Goal: Transaction & Acquisition: Purchase product/service

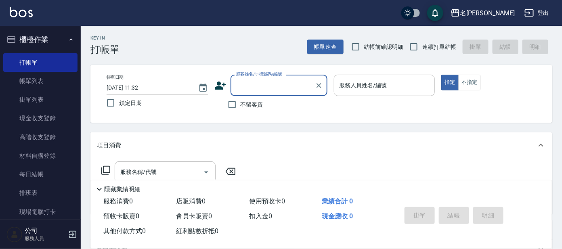
click at [262, 78] on input "顧客姓名/手機號碼/編號" at bounding box center [273, 85] width 78 height 14
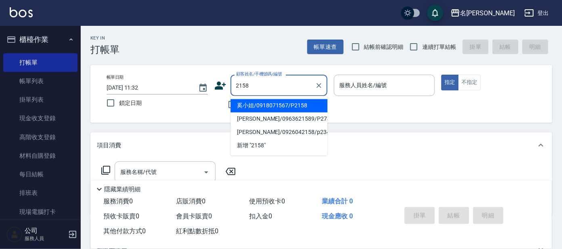
type input "奚小姐/0918071567/P2158"
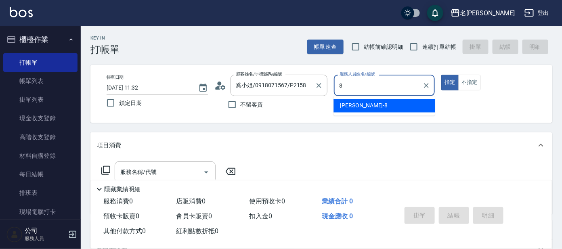
type input "[PERSON_NAME]-8"
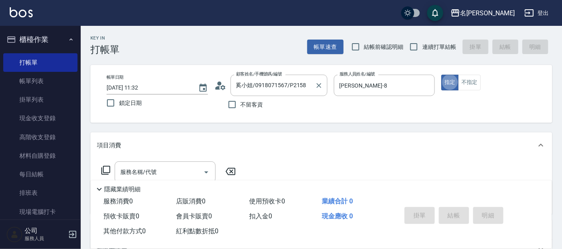
type button "true"
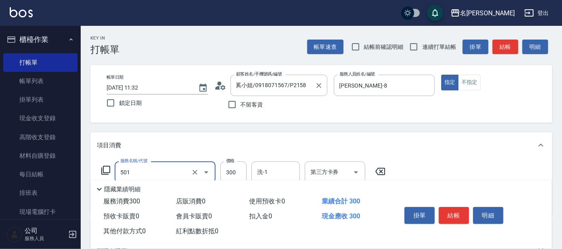
type input "洗髮(創意)(501)"
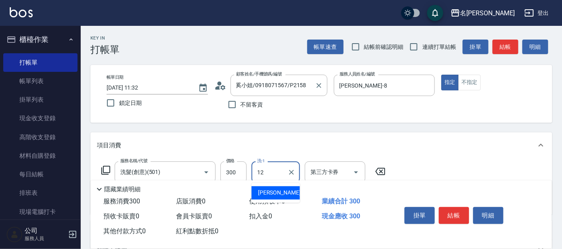
type input "云潔-12"
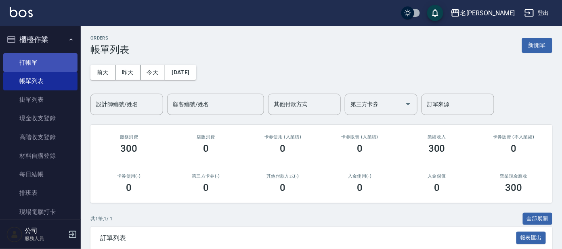
drag, startPoint x: 59, startPoint y: 59, endPoint x: 62, endPoint y: 62, distance: 4.4
click at [59, 59] on link "打帳單" at bounding box center [40, 62] width 74 height 19
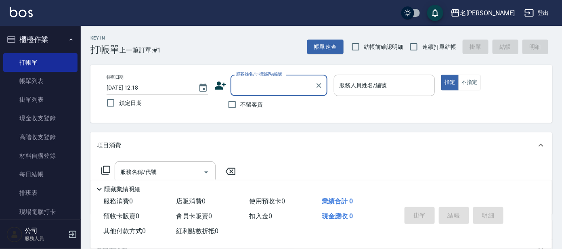
click at [276, 88] on input "顧客姓名/手機號碼/編號" at bounding box center [273, 85] width 78 height 14
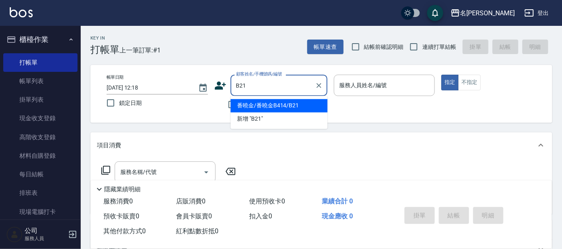
type input "番曉金/番曉金B414/B21"
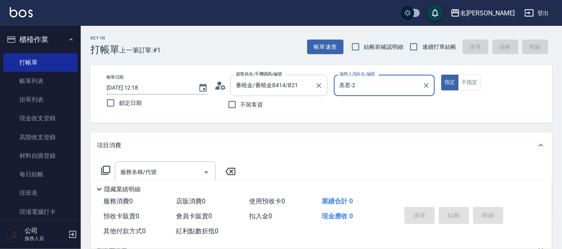
type input "美君-2"
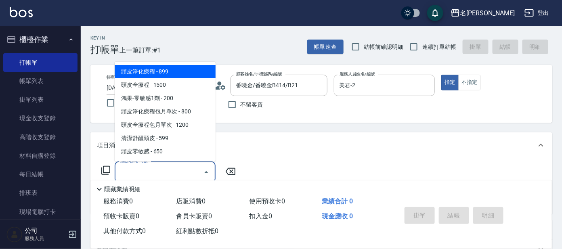
click at [128, 177] on input "服務名稱/代號" at bounding box center [159, 172] width 82 height 14
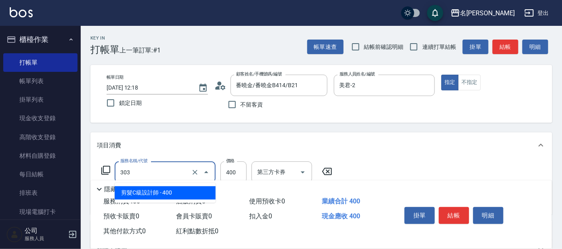
drag, startPoint x: 154, startPoint y: 174, endPoint x: 154, endPoint y: 183, distance: 8.5
click at [154, 176] on input "303" at bounding box center [153, 172] width 71 height 14
click at [154, 190] on span "剪髮C級設計師 - 400" at bounding box center [165, 193] width 101 height 13
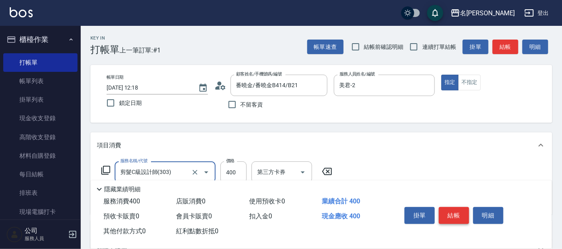
type input "剪髮C級設計師(303)"
click at [462, 214] on button "結帳" at bounding box center [454, 215] width 30 height 17
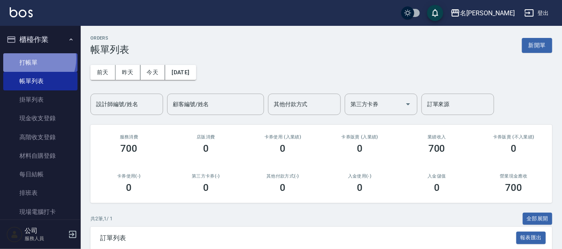
click at [34, 59] on link "打帳單" at bounding box center [40, 62] width 74 height 19
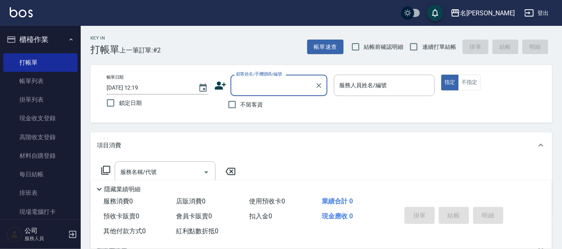
click at [256, 85] on input "顧客姓名/手機號碼/編號" at bounding box center [273, 85] width 78 height 14
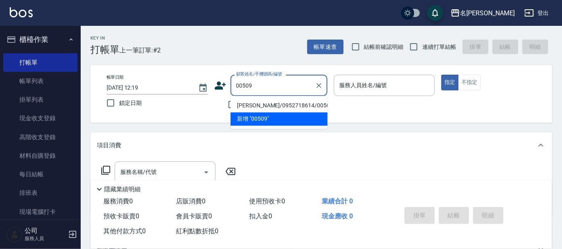
click at [303, 105] on li "[PERSON_NAME]/0952718614/00509" at bounding box center [279, 105] width 97 height 13
type input "[PERSON_NAME]/0952718614/00509"
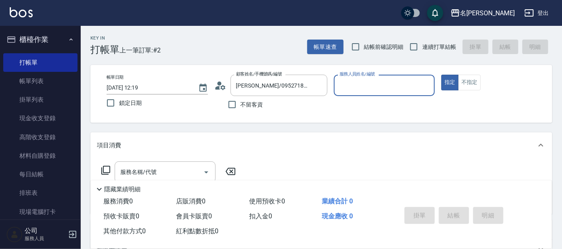
type input "美君-2"
click at [178, 167] on input "服務名稱/代號" at bounding box center [159, 172] width 82 height 14
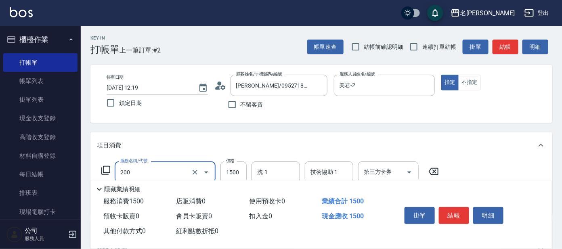
type input "空氣燙髮(200)"
type input "2500"
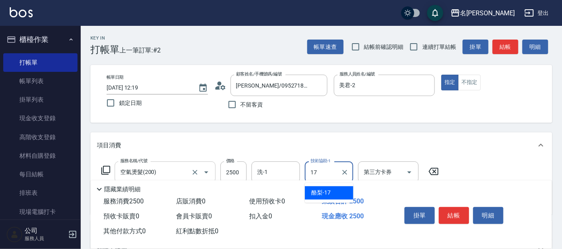
type input "酪梨-17"
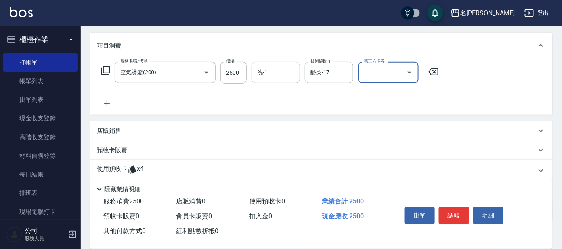
scroll to position [101, 0]
click at [107, 98] on icon at bounding box center [107, 103] width 20 height 10
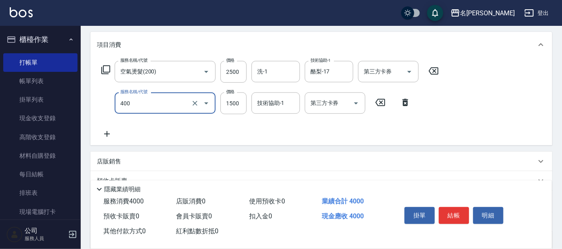
type input "染髮(400)"
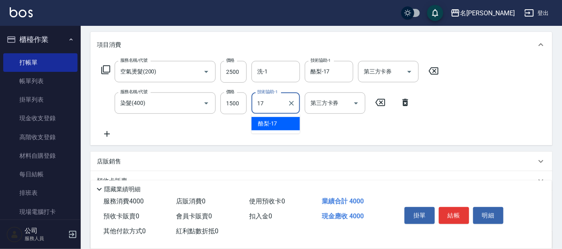
type input "酪梨-17"
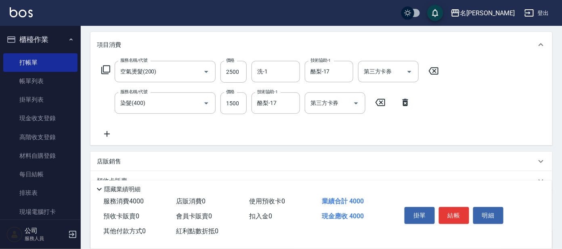
click at [106, 160] on p "店販銷售" at bounding box center [109, 162] width 24 height 8
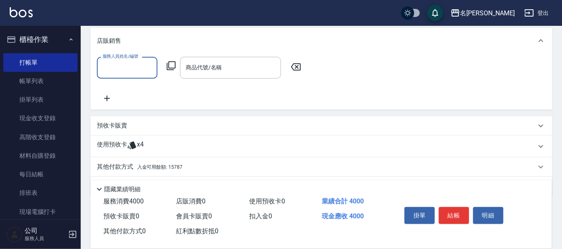
scroll to position [246, 0]
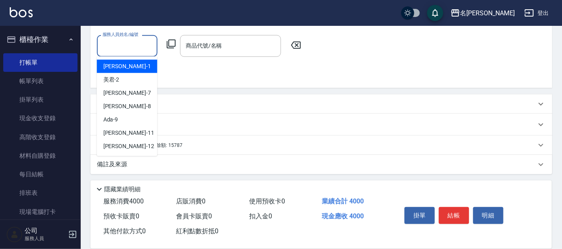
click at [119, 44] on input "服務人員姓名/編號" at bounding box center [127, 46] width 53 height 14
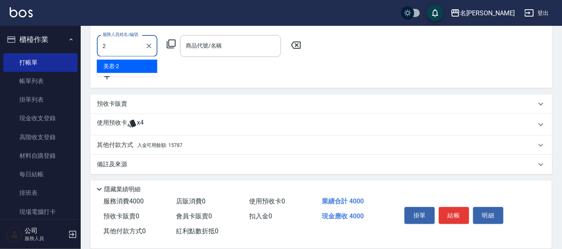
type input "美君-2"
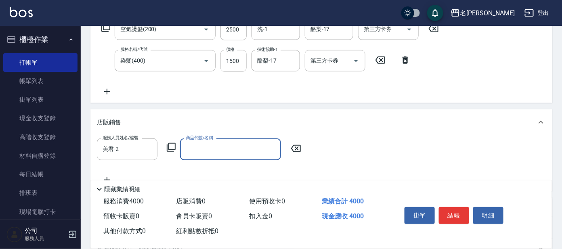
scroll to position [196, 0]
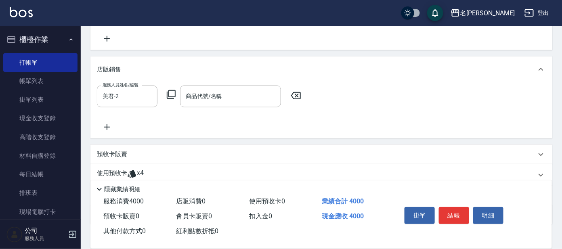
click at [171, 92] on icon at bounding box center [171, 95] width 10 height 10
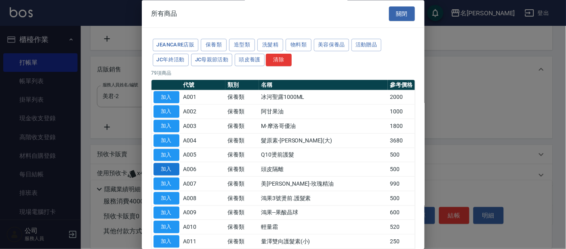
click at [170, 172] on button "加入" at bounding box center [166, 170] width 26 height 13
type input "頭皮隔離"
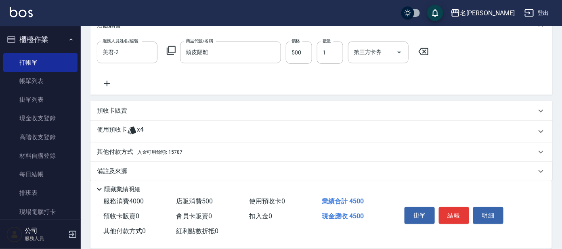
scroll to position [246, 0]
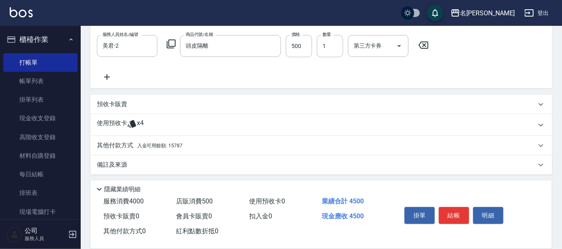
click at [120, 121] on p "使用預收卡" at bounding box center [112, 125] width 30 height 12
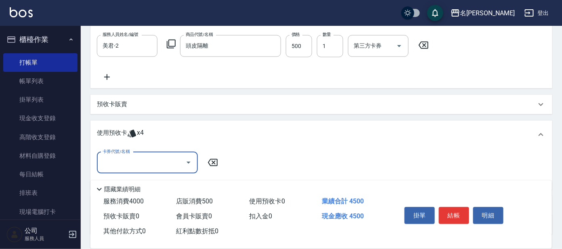
scroll to position [307, 0]
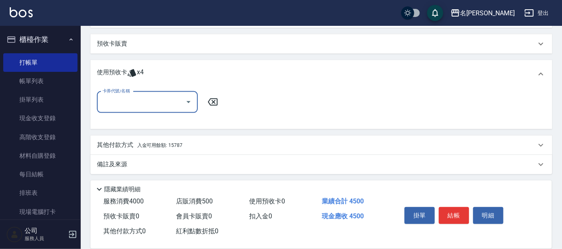
click at [148, 101] on input "卡券代號/名稱" at bounding box center [142, 102] width 82 height 14
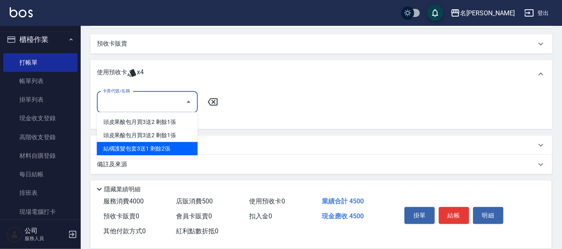
click at [166, 149] on div "結構護髮包套3送1 剩餘2張" at bounding box center [147, 148] width 101 height 13
type input "結構護髮包套3送1"
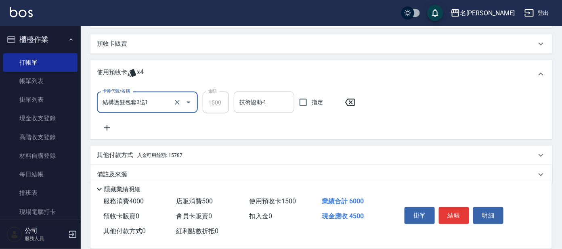
click at [286, 106] on input "技術協助-1" at bounding box center [263, 102] width 53 height 14
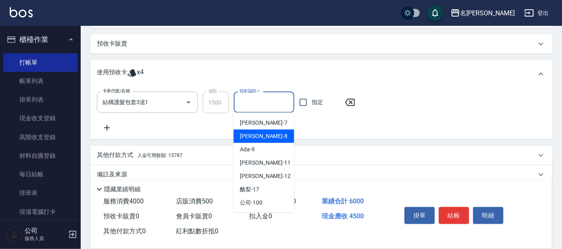
scroll to position [40, 0]
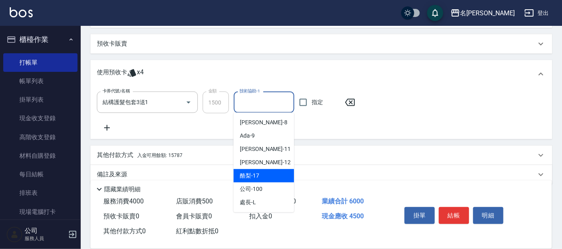
click at [271, 173] on div "酪梨 -17" at bounding box center [264, 175] width 61 height 13
type input "酪梨-17"
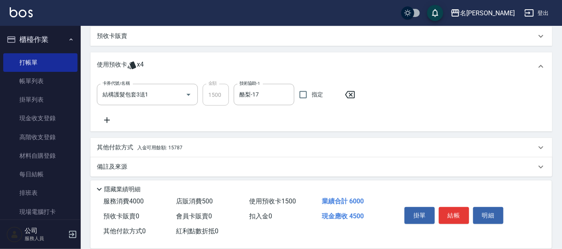
scroll to position [317, 0]
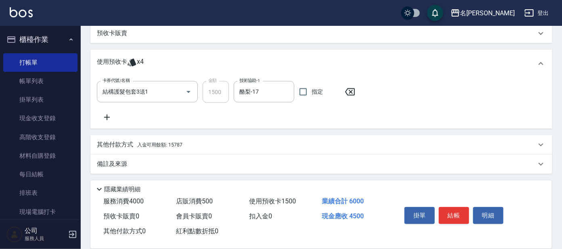
click at [179, 144] on span "入金可用餘額: 15787" at bounding box center [159, 145] width 45 height 6
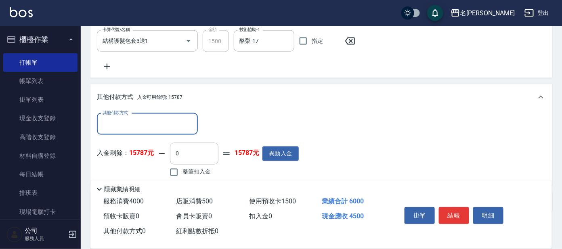
scroll to position [406, 0]
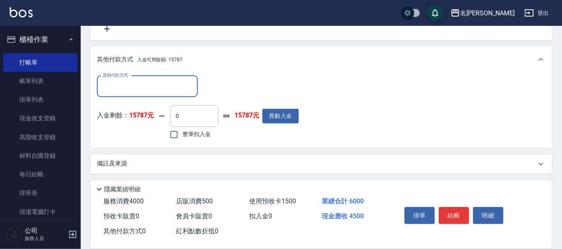
click at [206, 134] on span "整筆扣入金" at bounding box center [197, 134] width 28 height 8
click at [183, 134] on input "整筆扣入金" at bounding box center [174, 134] width 17 height 17
checkbox input "true"
type input "4500"
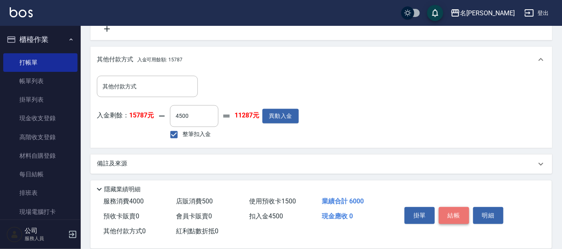
click at [455, 209] on button "結帳" at bounding box center [454, 215] width 30 height 17
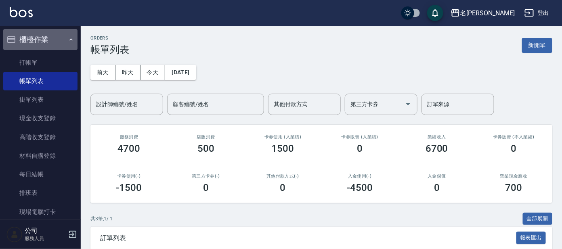
click at [53, 35] on button "櫃檯作業" at bounding box center [40, 39] width 74 height 21
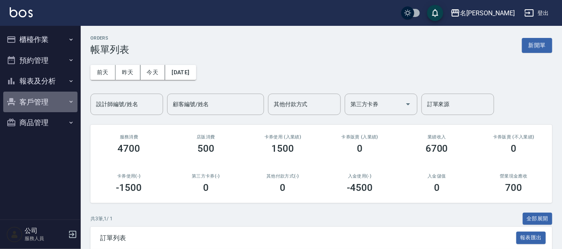
click at [56, 92] on button "客戶管理" at bounding box center [40, 102] width 74 height 21
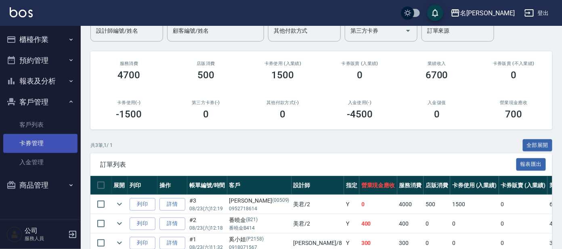
scroll to position [116, 0]
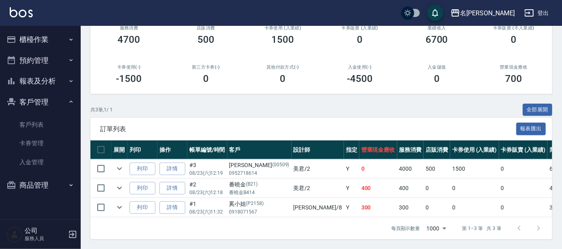
click at [70, 99] on icon "button" at bounding box center [71, 102] width 6 height 6
click at [65, 84] on button "報表及分析" at bounding box center [40, 81] width 74 height 21
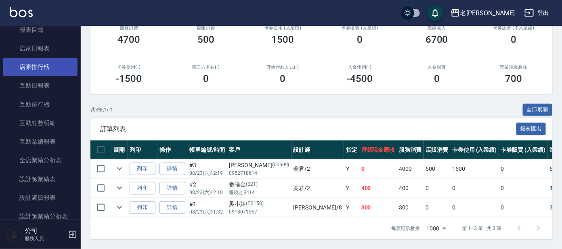
scroll to position [151, 0]
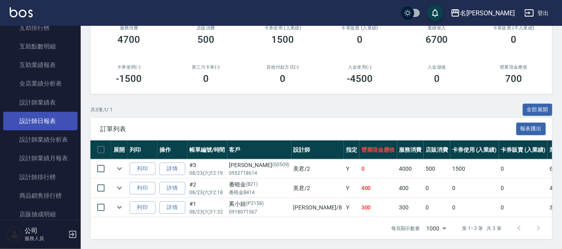
click at [61, 121] on link "設計師日報表" at bounding box center [40, 121] width 74 height 19
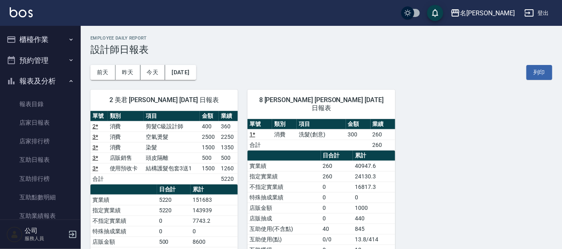
click at [48, 34] on button "櫃檯作業" at bounding box center [40, 39] width 74 height 21
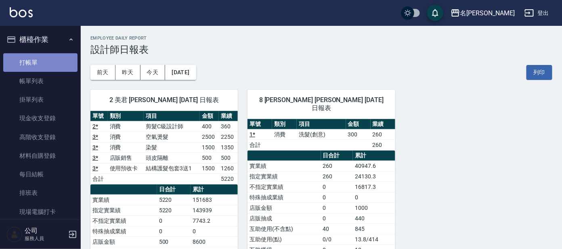
click at [44, 60] on link "打帳單" at bounding box center [40, 62] width 74 height 19
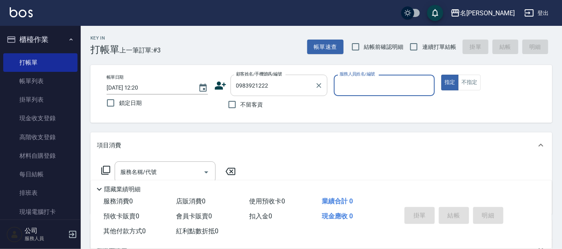
click at [277, 90] on input "0983921222" at bounding box center [273, 85] width 78 height 14
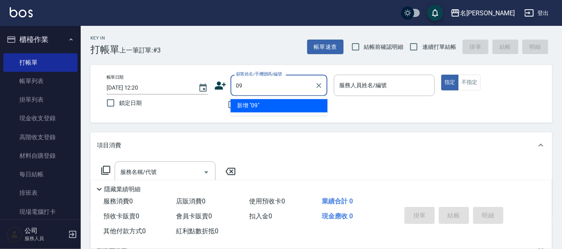
type input "0"
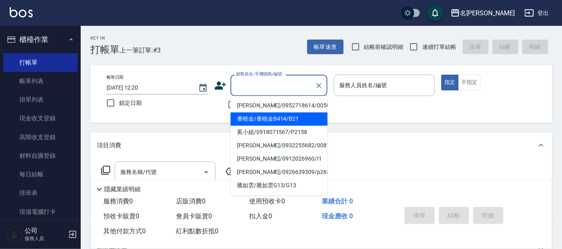
click at [220, 83] on icon at bounding box center [220, 86] width 11 height 8
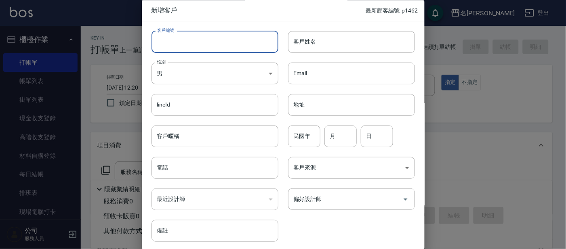
drag, startPoint x: 189, startPoint y: 34, endPoint x: 191, endPoint y: 40, distance: 6.5
click at [189, 37] on input "客戶編號" at bounding box center [214, 42] width 127 height 22
type input "ㄣ"
type input "P1454"
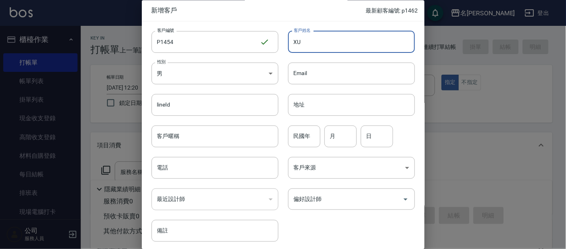
type input "X"
type input "[PERSON_NAME]"
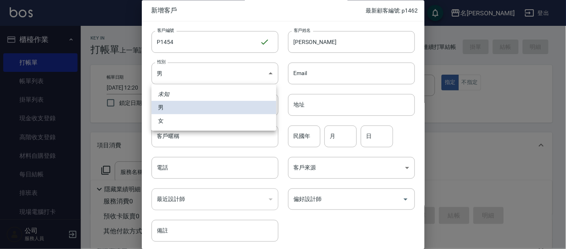
drag, startPoint x: 190, startPoint y: 66, endPoint x: 190, endPoint y: 72, distance: 5.7
click at [190, 72] on body "名留大龍 登出 櫃檯作業 打帳單 帳單列表 掛單列表 現金收支登錄 高階收支登錄 材料自購登錄 每日結帳 排班表 現場電腦打卡 預約管理 預約管理 單日預約紀…" at bounding box center [283, 196] width 566 height 393
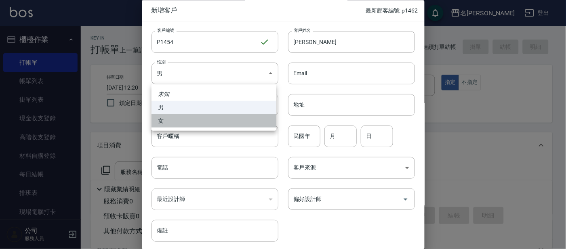
click at [180, 122] on li "女" at bounding box center [213, 120] width 125 height 13
type input "[DEMOGRAPHIC_DATA]"
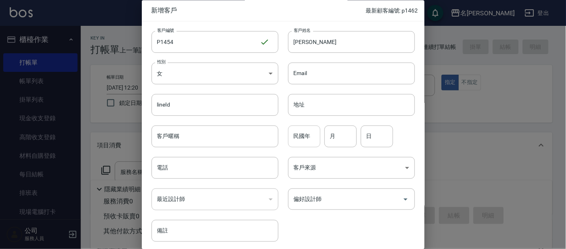
click at [306, 138] on input "民國年" at bounding box center [304, 137] width 32 height 22
type input "81"
type input "02"
type input "22"
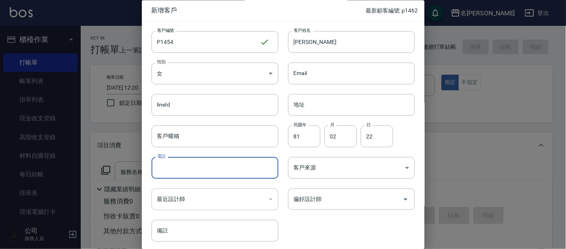
type input "9"
type input "0983921222"
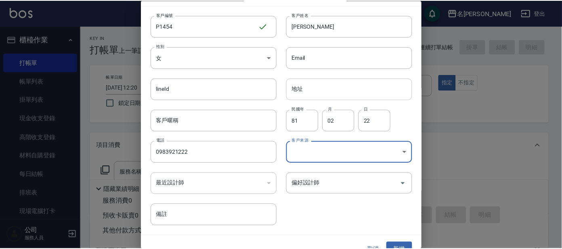
scroll to position [30, 0]
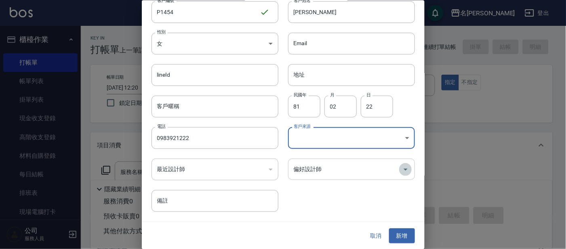
click at [403, 170] on icon "Open" at bounding box center [405, 169] width 4 height 2
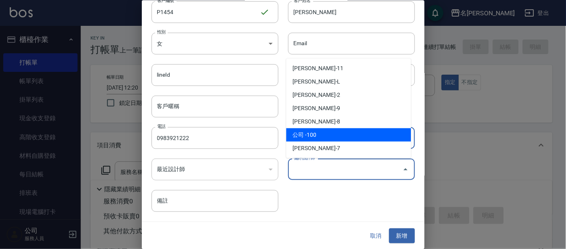
click at [332, 137] on li "公司 -100" at bounding box center [348, 134] width 125 height 13
type input "公司"
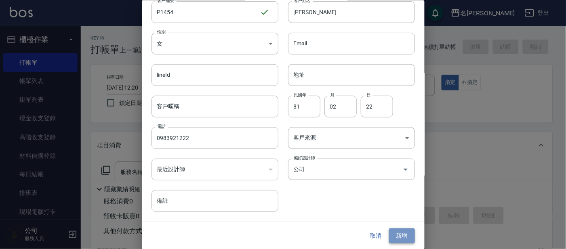
click at [397, 233] on button "新增" at bounding box center [402, 236] width 26 height 15
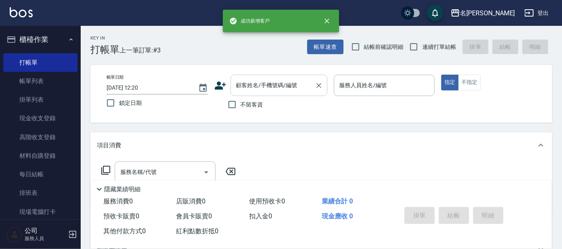
click at [298, 89] on input "顧客姓名/手機號碼/編號" at bounding box center [273, 85] width 78 height 14
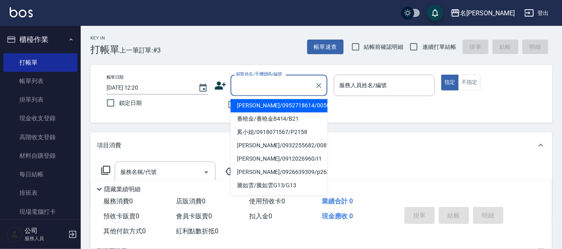
type input "ㄣ"
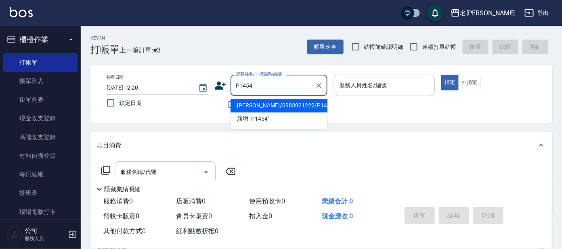
type input "[PERSON_NAME]/0983921222/P1454"
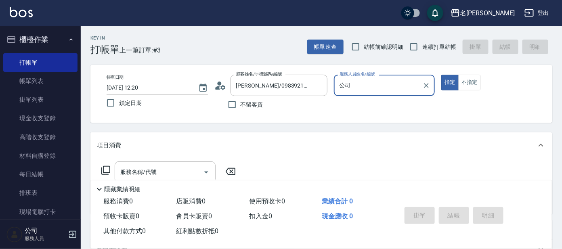
type input "公"
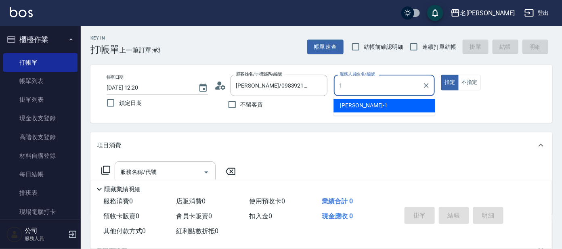
type input "宥里-1"
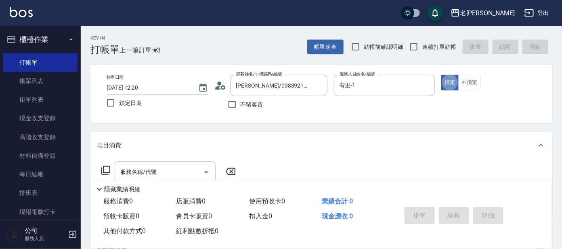
type button "true"
click at [467, 82] on button "不指定" at bounding box center [469, 83] width 23 height 16
click at [152, 169] on input "服務名稱/代號" at bounding box center [159, 172] width 82 height 14
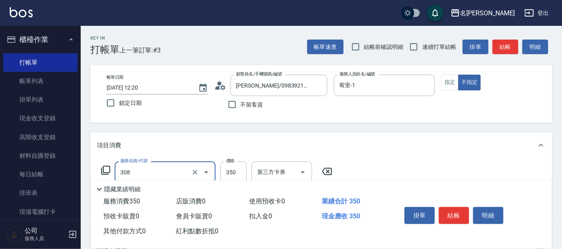
type input "學生剪髮(UP)(308)"
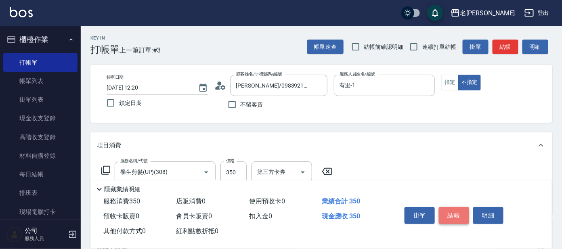
click at [454, 213] on button "結帳" at bounding box center [454, 215] width 30 height 17
